Goal: Obtain resource: Obtain resource

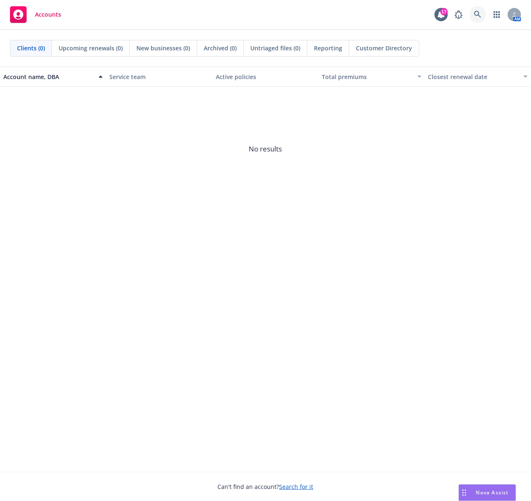
click at [477, 14] on icon at bounding box center [477, 14] width 7 height 7
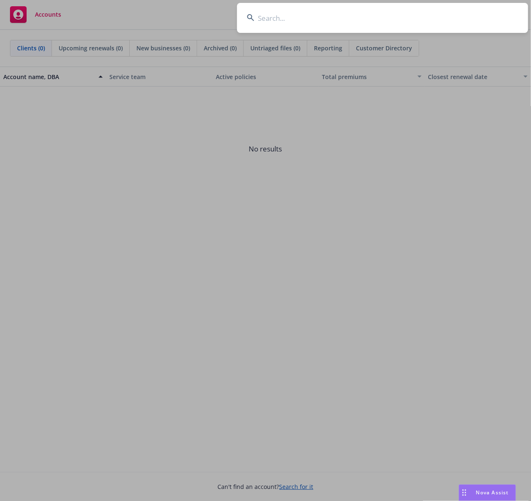
click at [328, 19] on input at bounding box center [382, 18] width 291 height 30
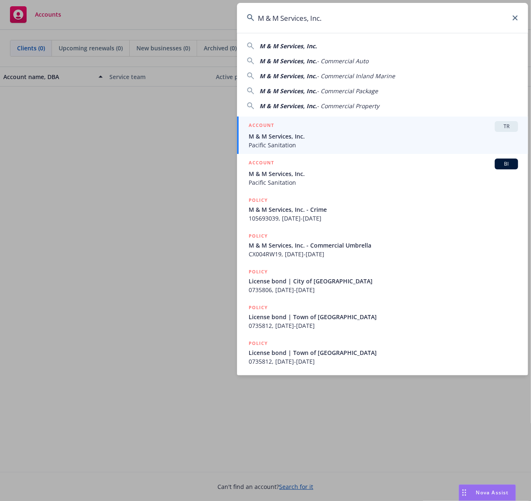
type input "M & M Services, Inc."
click at [286, 140] on span "M & M Services, Inc." at bounding box center [384, 136] width 270 height 9
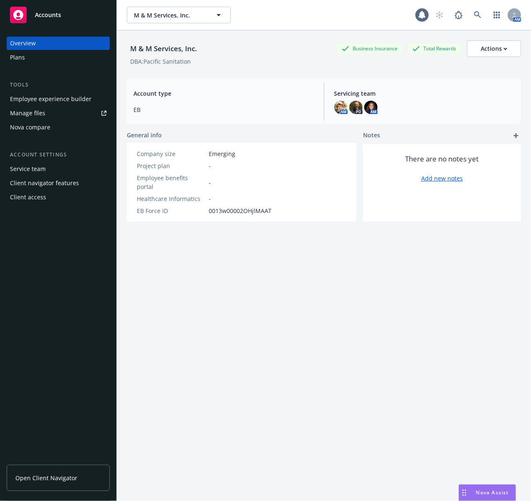
click at [27, 55] on div "Plans" at bounding box center [58, 57] width 97 height 13
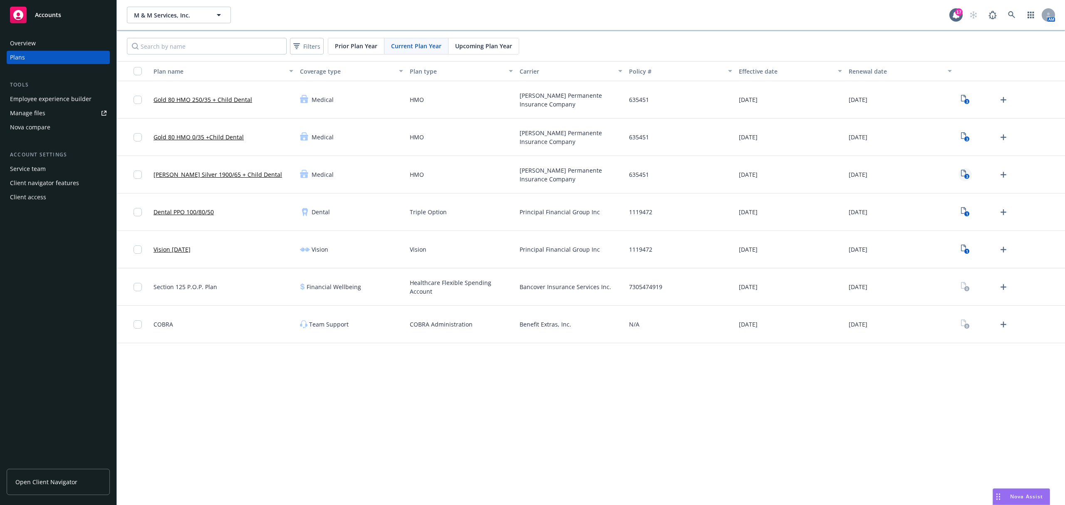
click at [531, 172] on icon "View Plan Documents" at bounding box center [963, 173] width 5 height 7
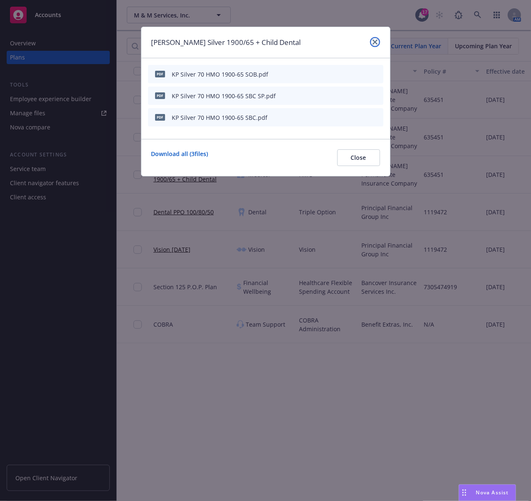
click at [372, 42] on link "close" at bounding box center [375, 42] width 10 height 10
